Goal: Transaction & Acquisition: Book appointment/travel/reservation

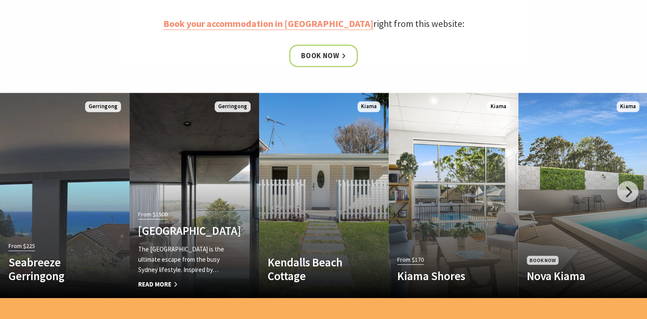
scroll to position [405, 0]
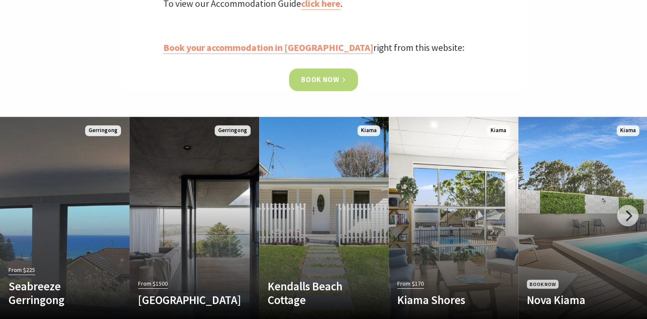
click at [346, 79] on link "Book now" at bounding box center [323, 79] width 69 height 23
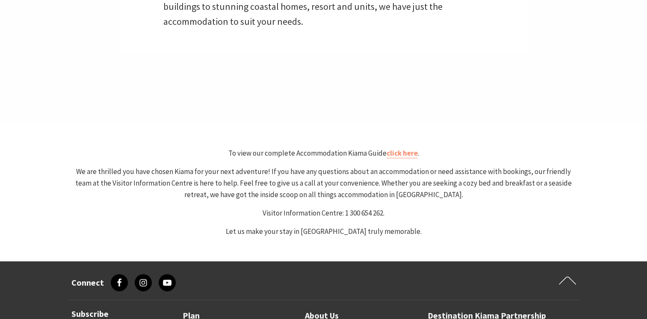
select select "3"
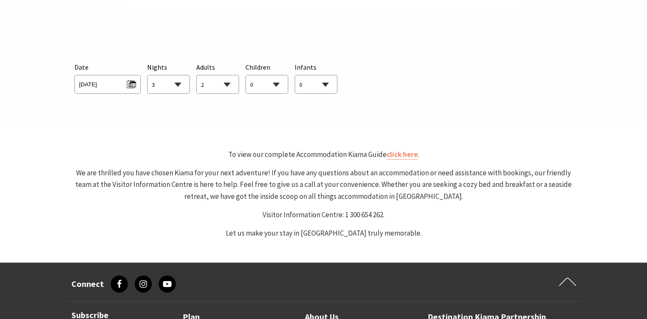
scroll to position [449, 0]
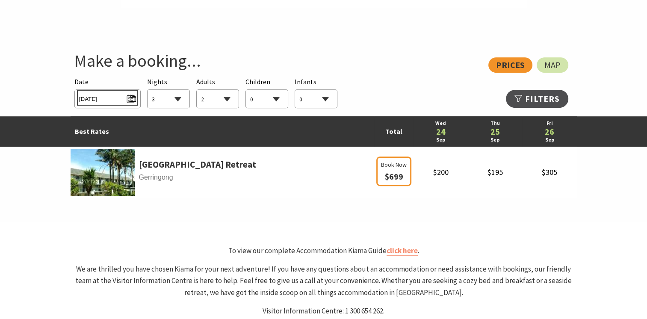
click at [132, 102] on span "Wed 24/09/2025" at bounding box center [107, 98] width 57 height 12
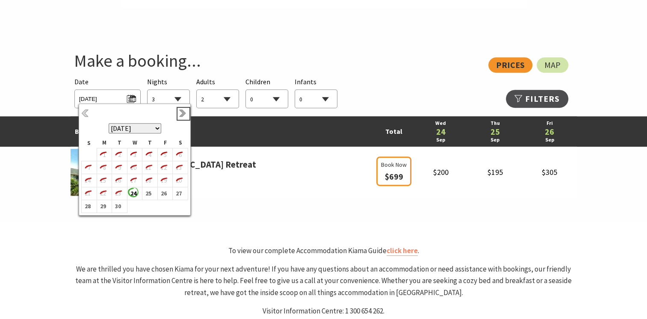
click at [180, 117] on link "Next" at bounding box center [183, 113] width 9 height 9
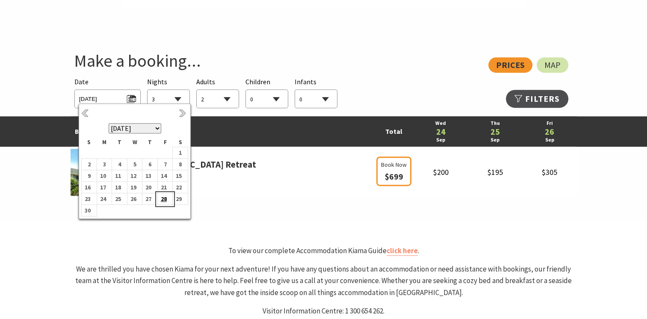
click at [163, 199] on b "28" at bounding box center [163, 198] width 11 height 11
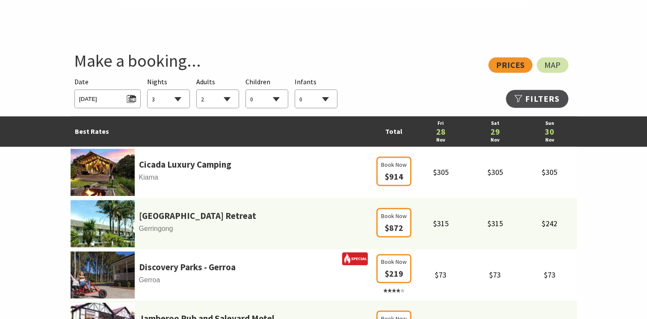
click at [226, 103] on select "0 1 2 3 4 5 6 7 8 9 10 11 12 13 14 15 16 17 18 19 20 21 22 23 24 25 26 27 28 29…" at bounding box center [218, 99] width 42 height 19
select select "4"
click at [197, 90] on select "0 1 2 3 4 5 6 7 8 9 10 11 12 13 14 15 16 17 18 19 20 21 22 23 24 25 26 27 28 29…" at bounding box center [218, 99] width 42 height 19
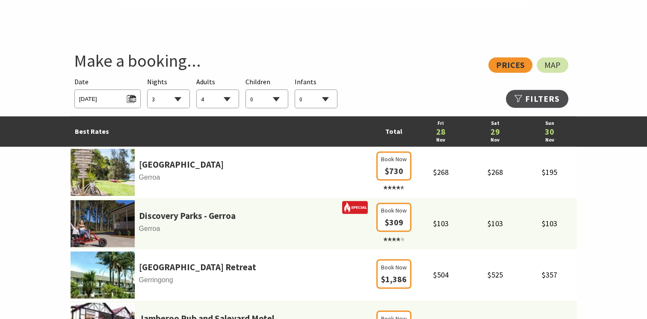
click at [272, 100] on select "0 1 2 3 4 5 6 7 8 9 10 11 12 13 14 15 16 17 18 19 20 21 22 23 24 25 26 27 28 29…" at bounding box center [267, 99] width 42 height 19
select select "1"
click at [246, 90] on select "0 1 2 3 4 5 6 7 8 9 10 11 12 13 14 15 16 17 18 19 20 21 22 23 24 25 26 27 28 29…" at bounding box center [267, 99] width 42 height 19
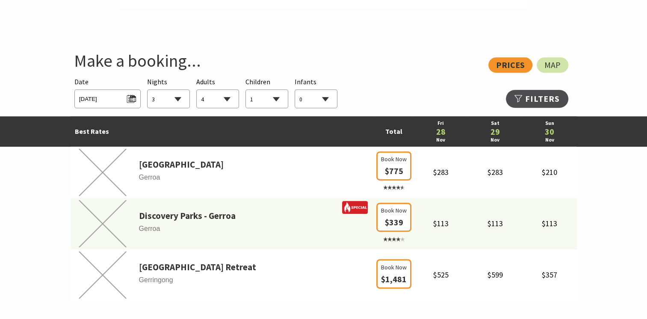
click at [310, 103] on select "0 1 2 3 4 5 6 7 8 9 10 11 12 13 14 15 16 17 18 19 20 21 22 23 24 25 26 27 28 29…" at bounding box center [316, 99] width 42 height 19
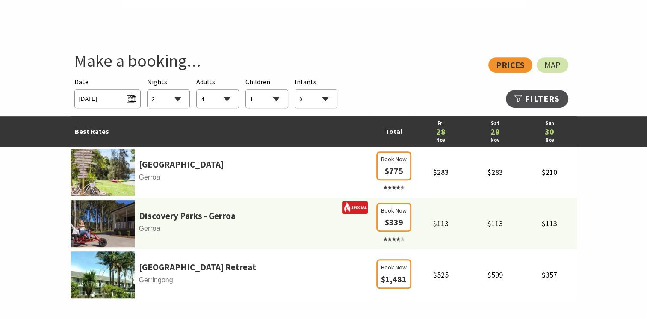
select select "1"
click at [295, 90] on select "0 1 2 3 4 5 6 7 8 9 10 11 12 13 14 15 16 17 18 19 20 21 22 23 24 25 26 27 28 29…" at bounding box center [316, 99] width 42 height 19
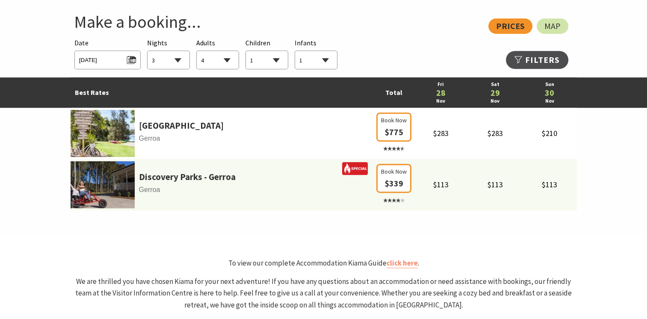
scroll to position [489, 0]
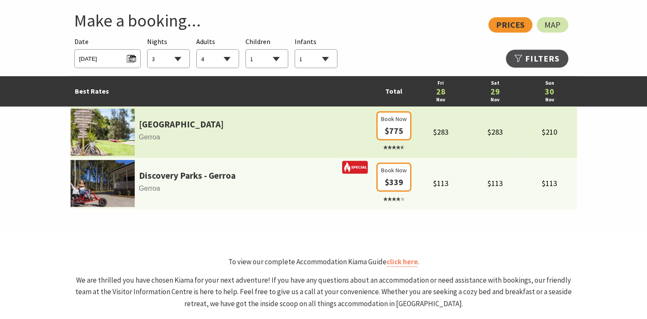
click at [120, 124] on img at bounding box center [103, 132] width 64 height 47
click at [159, 124] on link "Seven Mile Beach Holiday Park" at bounding box center [181, 124] width 85 height 15
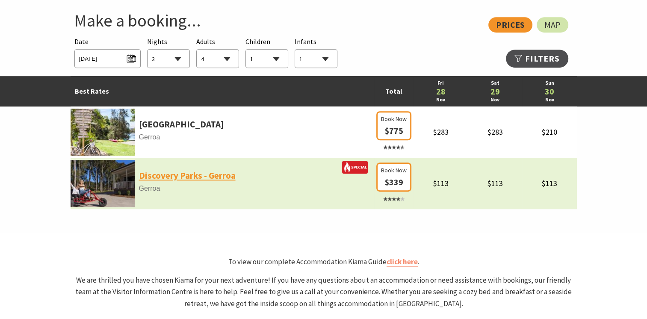
click at [170, 175] on link "Discovery Parks - Gerroa" at bounding box center [187, 176] width 97 height 15
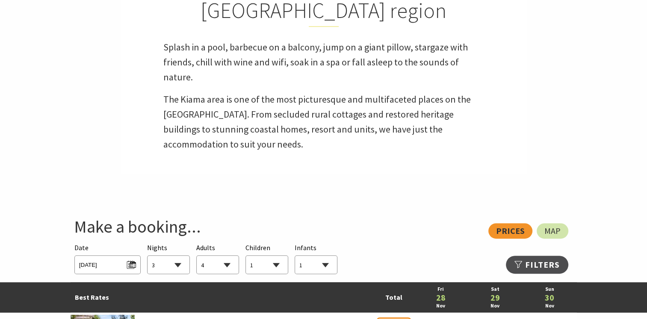
scroll to position [279, 0]
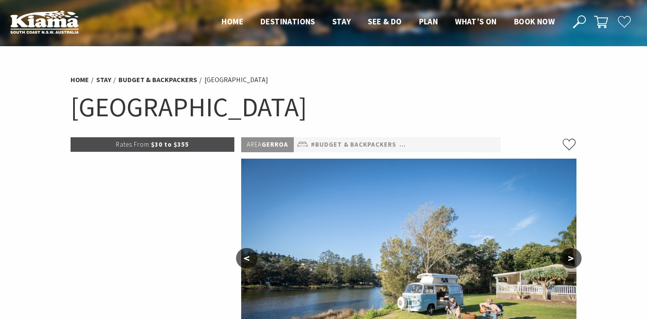
select select "3"
select select "4"
select select "1"
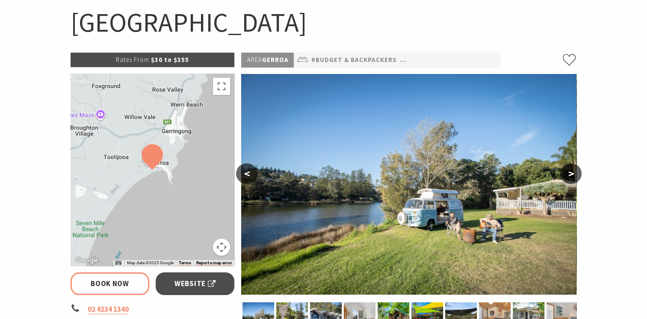
scroll to position [87, 0]
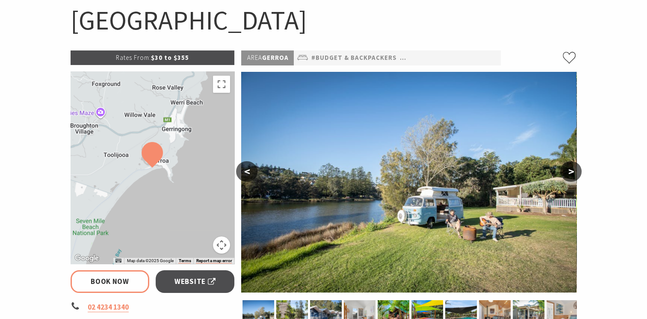
click at [150, 138] on div at bounding box center [153, 167] width 164 height 192
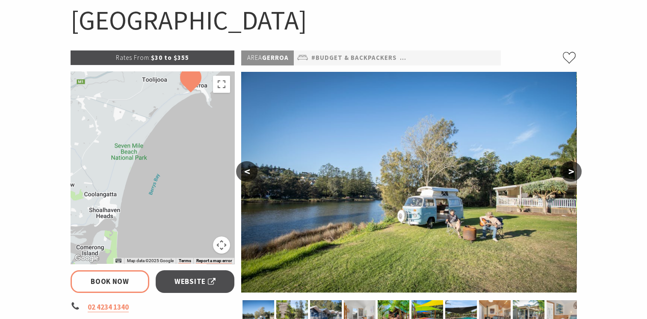
drag, startPoint x: 149, startPoint y: 166, endPoint x: 186, endPoint y: 89, distance: 85.9
click at [186, 89] on img at bounding box center [190, 80] width 21 height 26
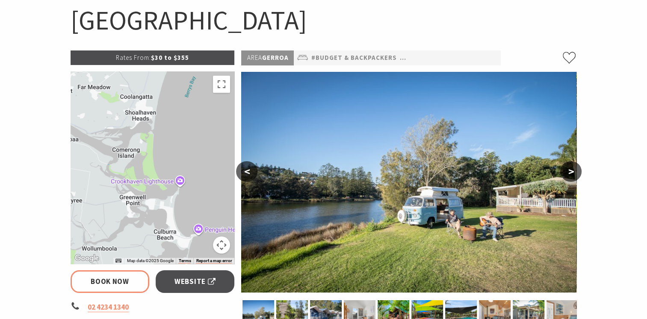
drag, startPoint x: 130, startPoint y: 216, endPoint x: 169, endPoint y: 117, distance: 106.6
click at [169, 117] on div at bounding box center [153, 167] width 164 height 192
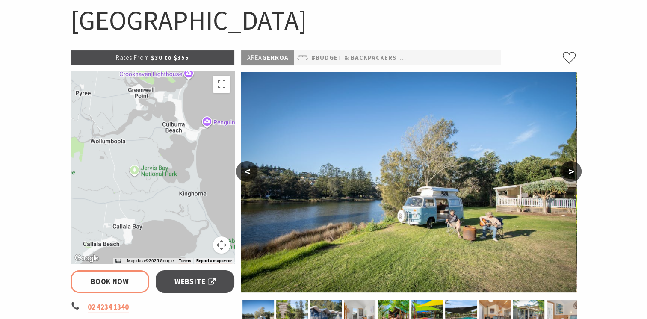
drag, startPoint x: 172, startPoint y: 200, endPoint x: 180, endPoint y: 89, distance: 110.7
click at [180, 89] on div at bounding box center [153, 167] width 164 height 192
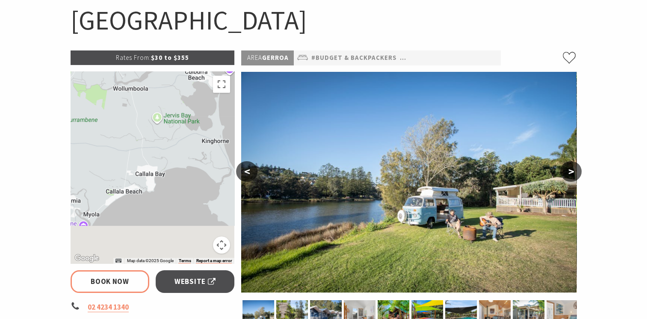
drag, startPoint x: 153, startPoint y: 204, endPoint x: 194, endPoint y: 117, distance: 96.6
click at [194, 117] on div at bounding box center [153, 167] width 164 height 192
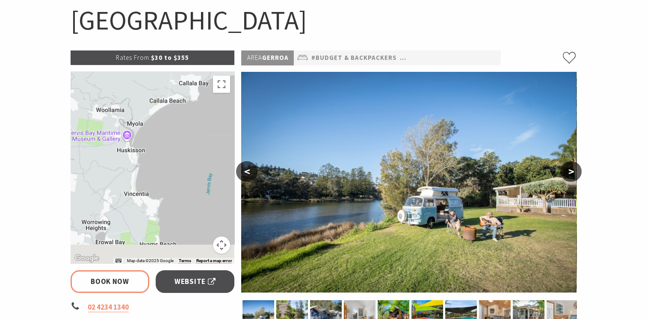
drag, startPoint x: 163, startPoint y: 170, endPoint x: 190, endPoint y: 117, distance: 58.9
click at [190, 117] on div at bounding box center [153, 167] width 164 height 192
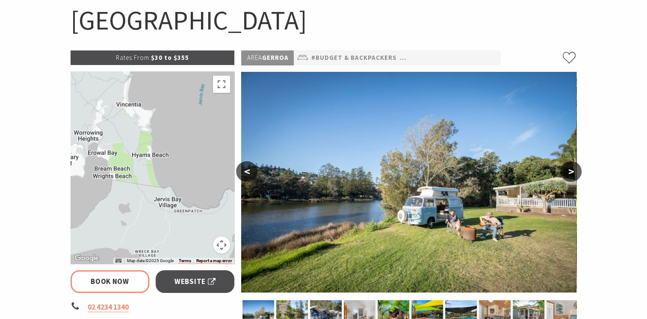
drag, startPoint x: 137, startPoint y: 189, endPoint x: 109, endPoint y: 173, distance: 32.2
click at [109, 172] on div at bounding box center [153, 167] width 164 height 192
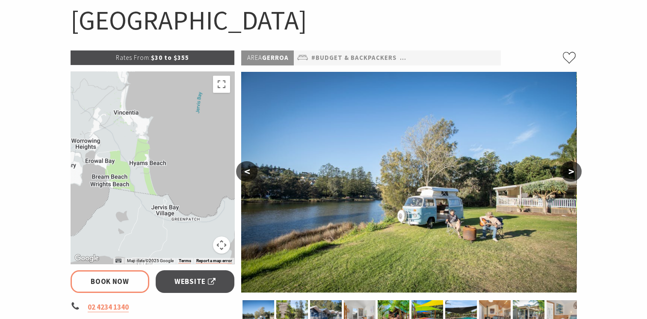
drag, startPoint x: 140, startPoint y: 184, endPoint x: 117, endPoint y: 230, distance: 51.5
click at [117, 230] on div at bounding box center [153, 167] width 164 height 192
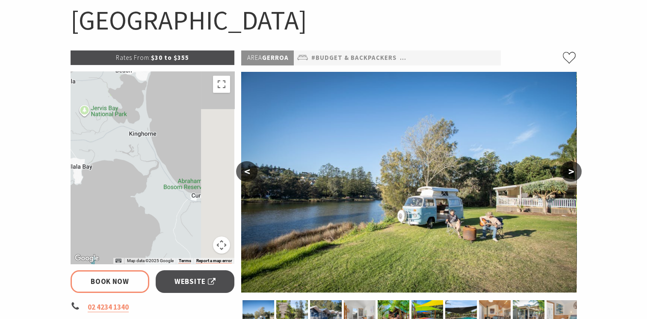
drag, startPoint x: 131, startPoint y: 198, endPoint x: 120, endPoint y: 220, distance: 24.7
click at [120, 220] on div at bounding box center [153, 167] width 164 height 192
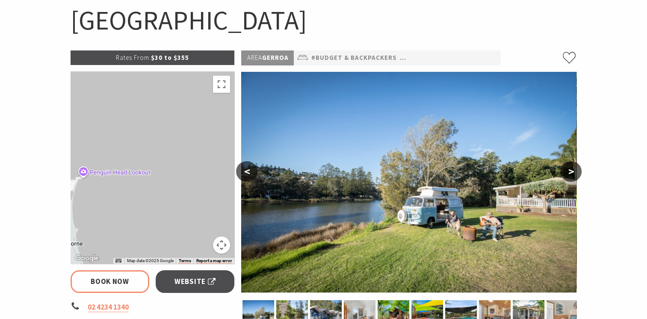
drag, startPoint x: 176, startPoint y: 146, endPoint x: 133, endPoint y: 193, distance: 63.0
click at [133, 193] on div at bounding box center [153, 167] width 164 height 192
drag, startPoint x: 199, startPoint y: 193, endPoint x: 212, endPoint y: 231, distance: 40.6
click at [212, 231] on div at bounding box center [153, 167] width 164 height 192
drag, startPoint x: 175, startPoint y: 152, endPoint x: 206, endPoint y: 202, distance: 58.6
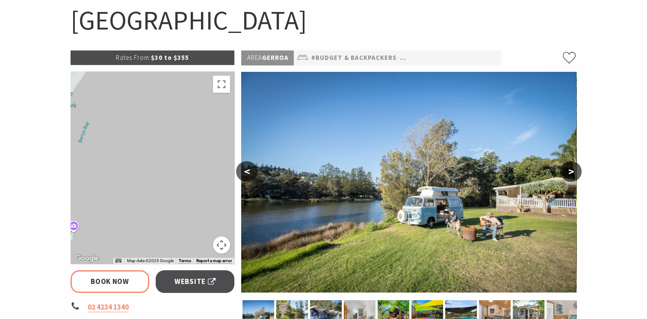
click at [206, 202] on div at bounding box center [153, 167] width 164 height 192
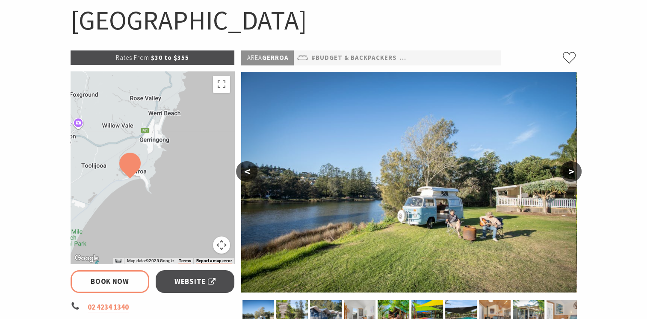
drag, startPoint x: 178, startPoint y: 105, endPoint x: 138, endPoint y: 172, distance: 78.5
click at [138, 172] on div at bounding box center [153, 167] width 164 height 192
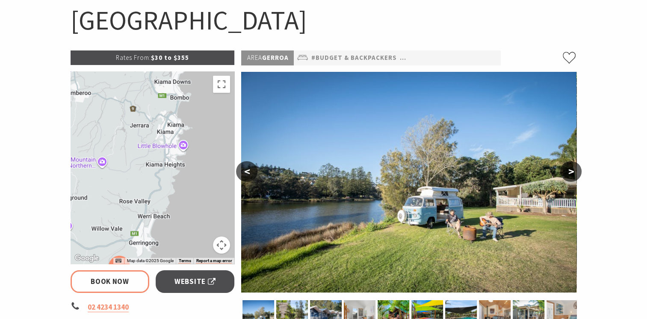
drag, startPoint x: 171, startPoint y: 129, endPoint x: 166, endPoint y: 213, distance: 83.6
click at [166, 213] on div at bounding box center [153, 167] width 164 height 192
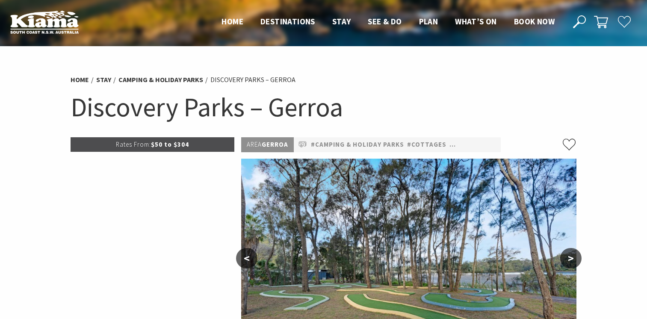
select select "3"
select select "4"
select select "1"
select select "3"
